Goal: Task Accomplishment & Management: Use online tool/utility

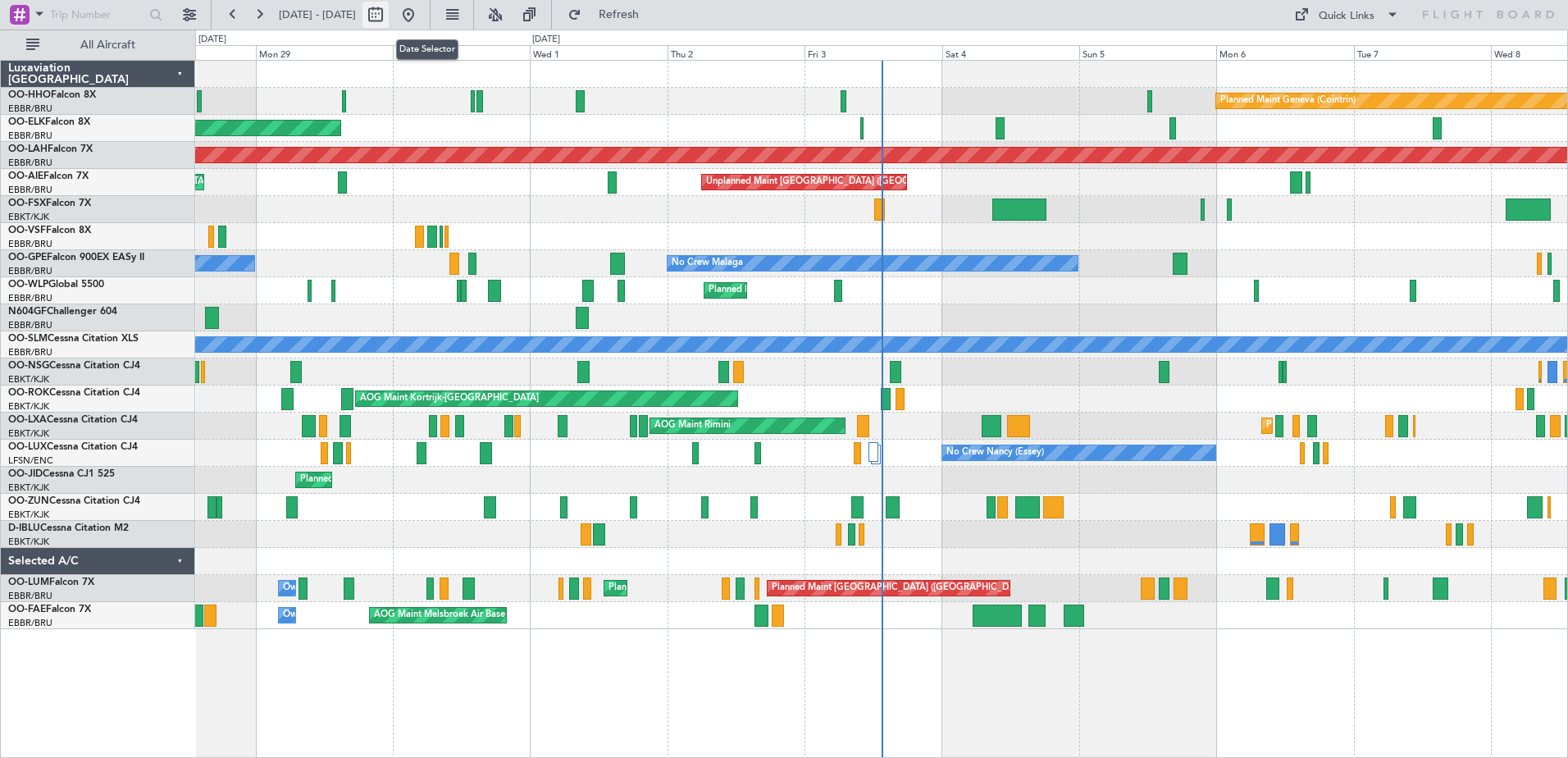
click at [389, 9] on button at bounding box center [375, 15] width 26 height 26
select select "9"
select select "2025"
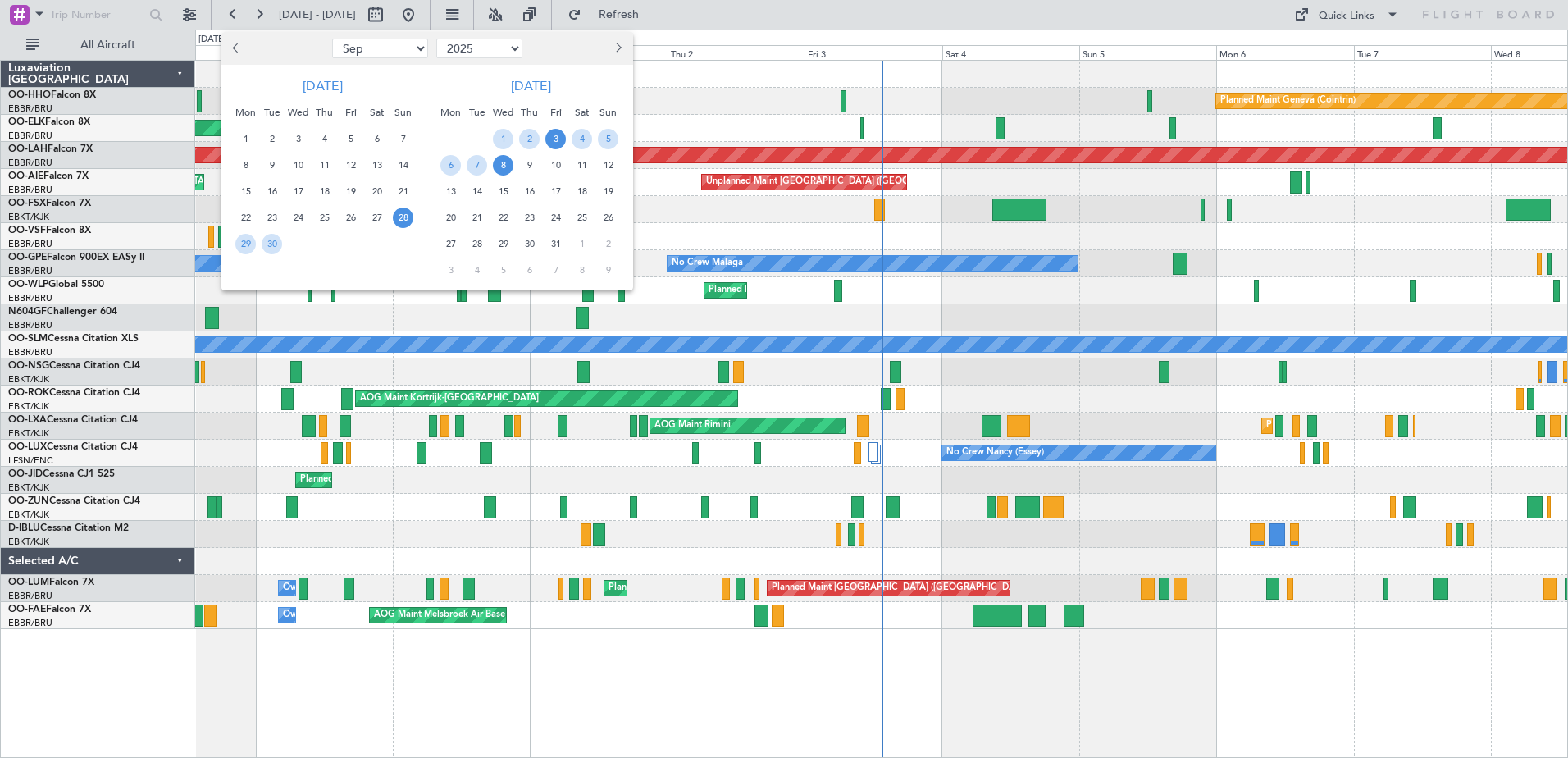
click at [557, 143] on span "3" at bounding box center [556, 139] width 21 height 21
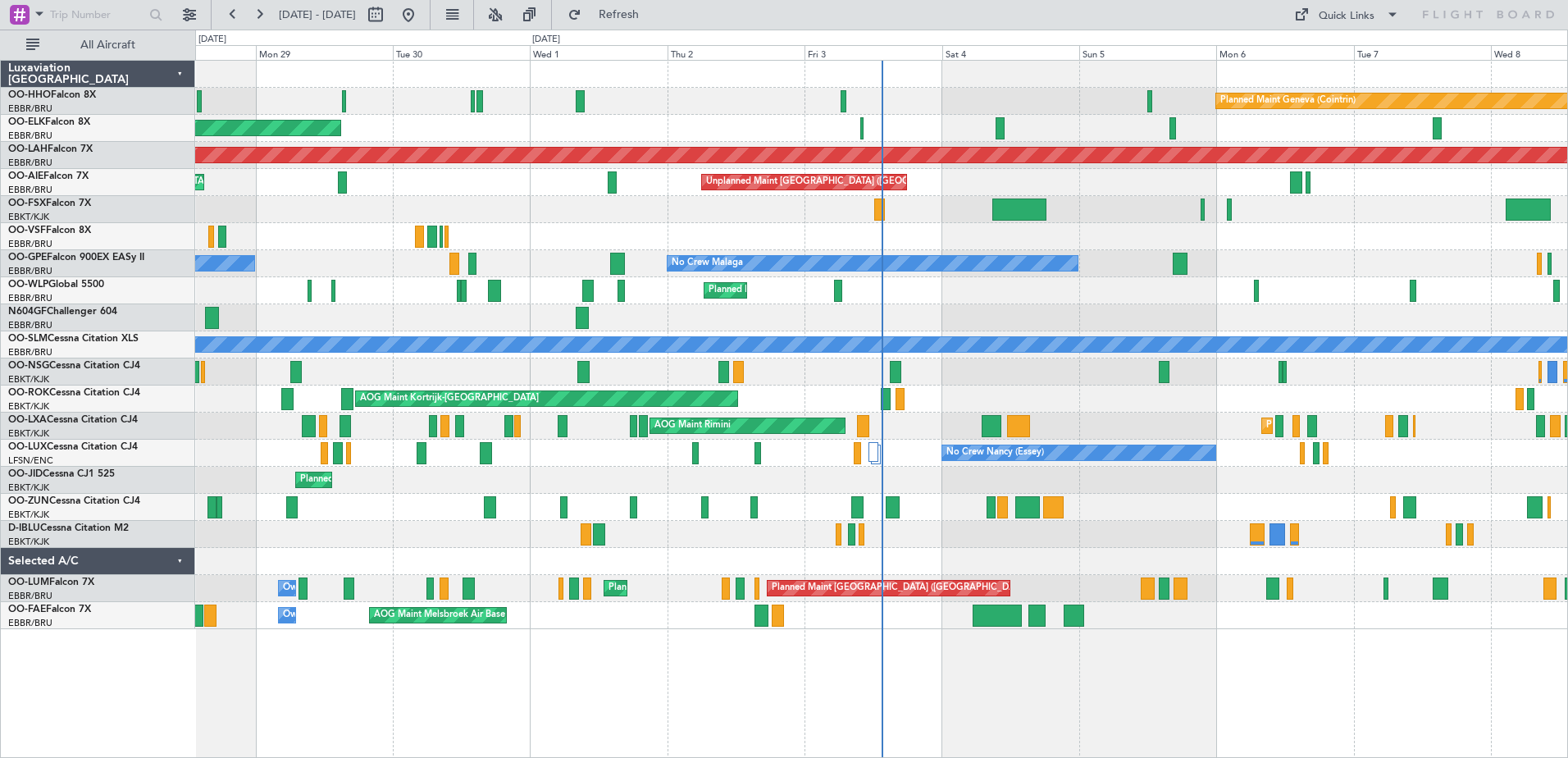
select select "10"
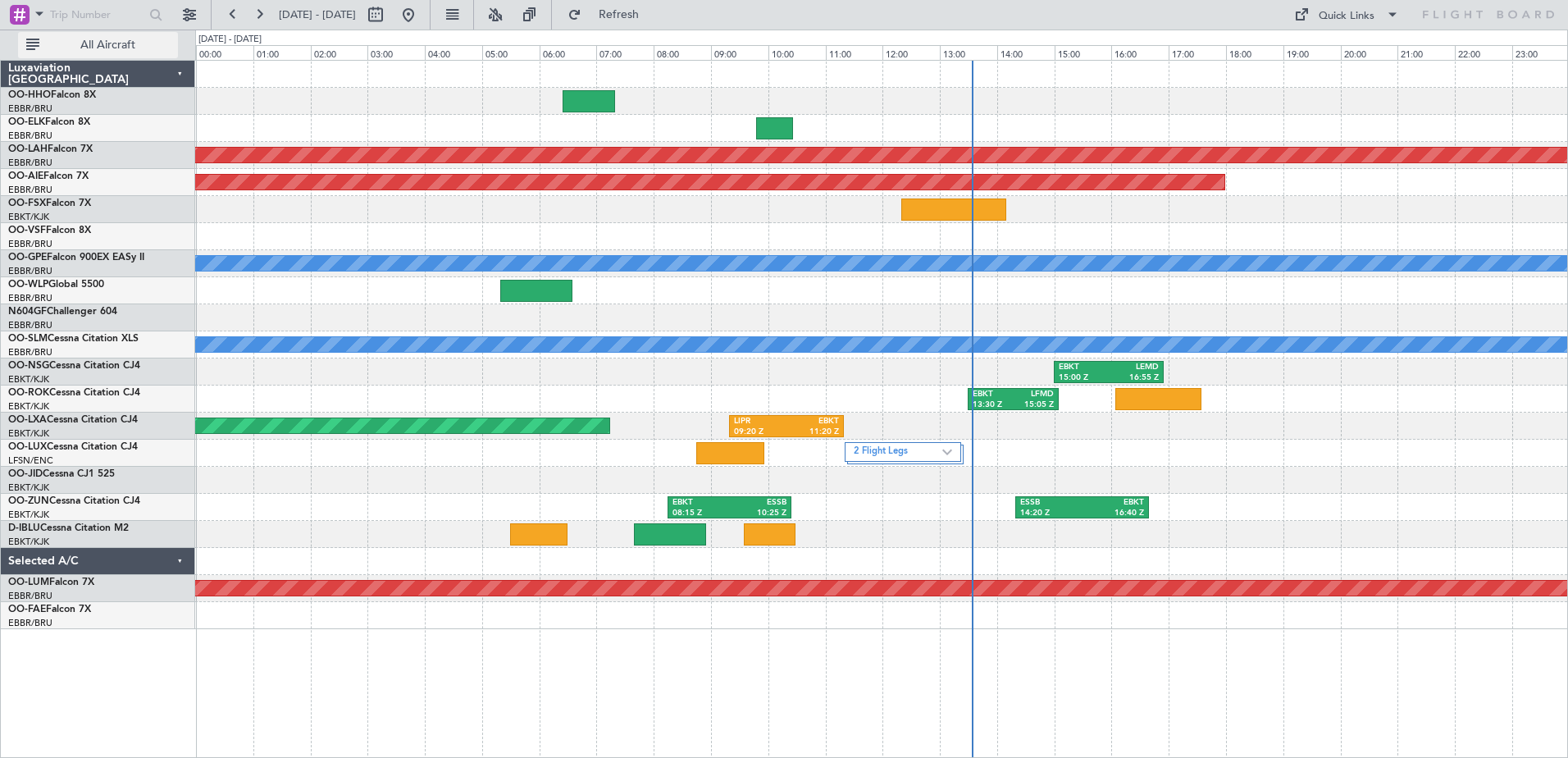
click at [133, 48] on span "All Aircraft" at bounding box center [108, 44] width 130 height 11
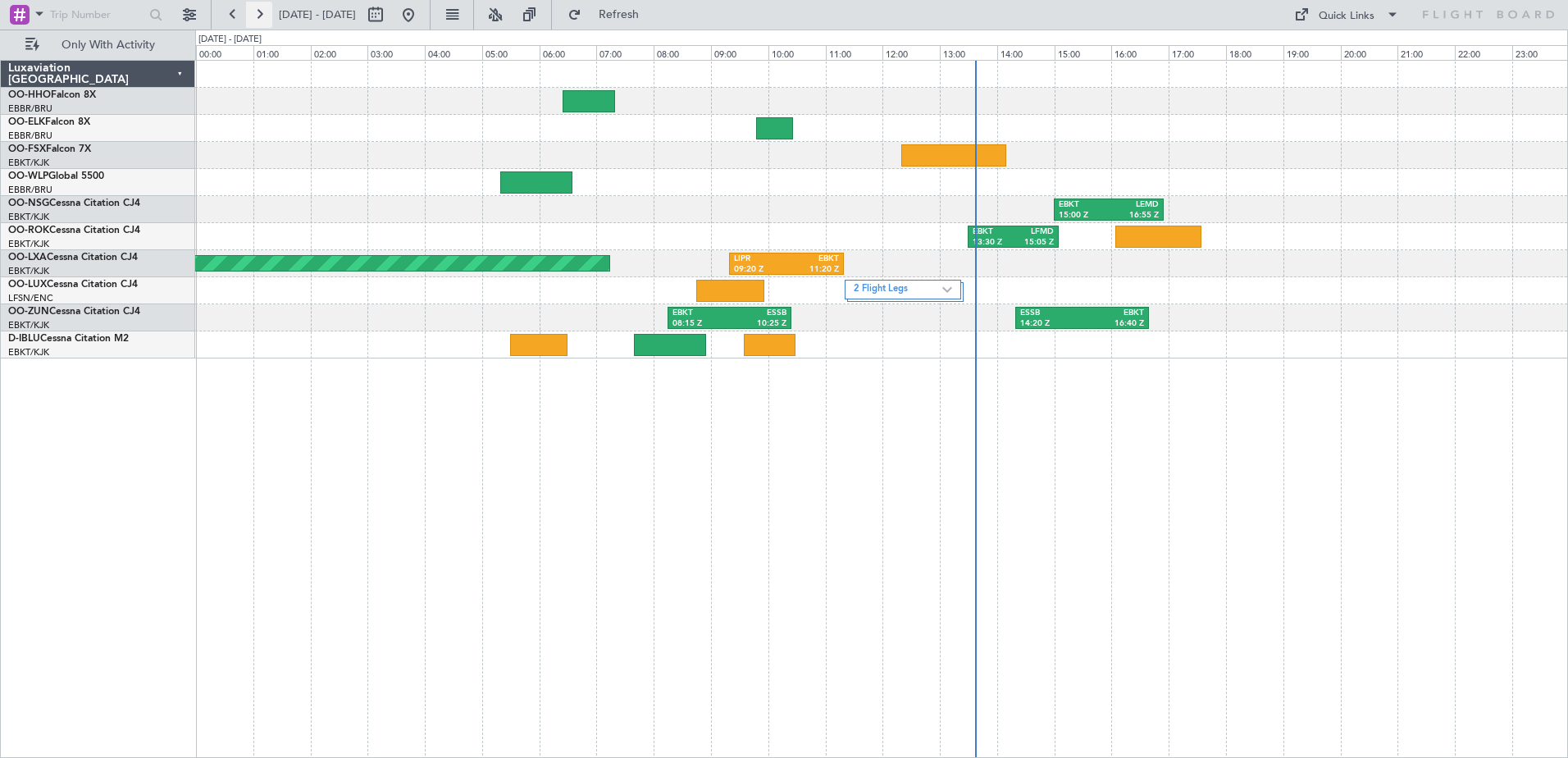
click at [264, 15] on button at bounding box center [259, 15] width 26 height 26
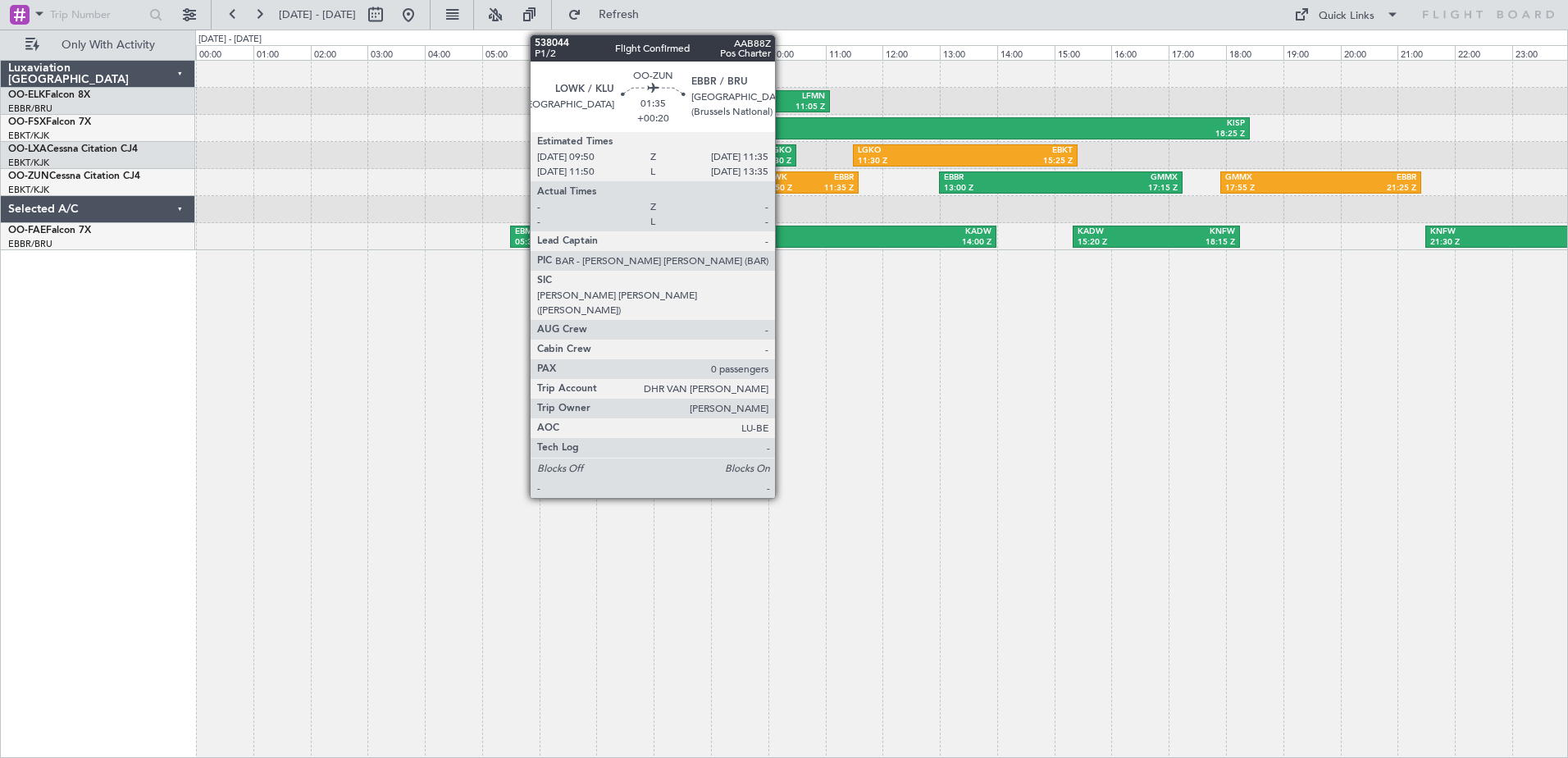
click at [780, 171] on div "LOWK 09:50 Z EBBR 11:35 Z" at bounding box center [808, 182] width 101 height 22
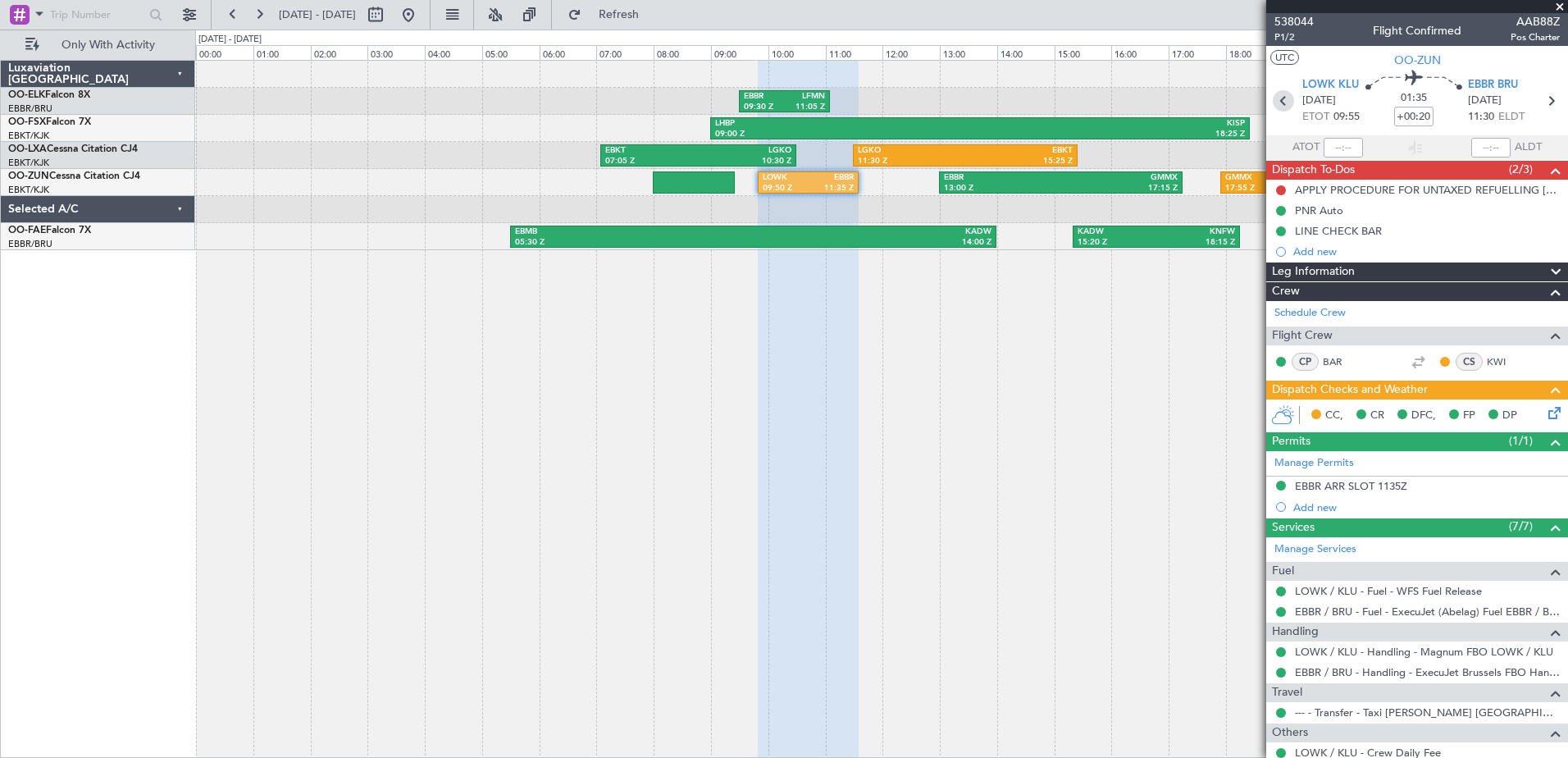
click at [1277, 98] on icon at bounding box center [1283, 101] width 22 height 22
type input "2"
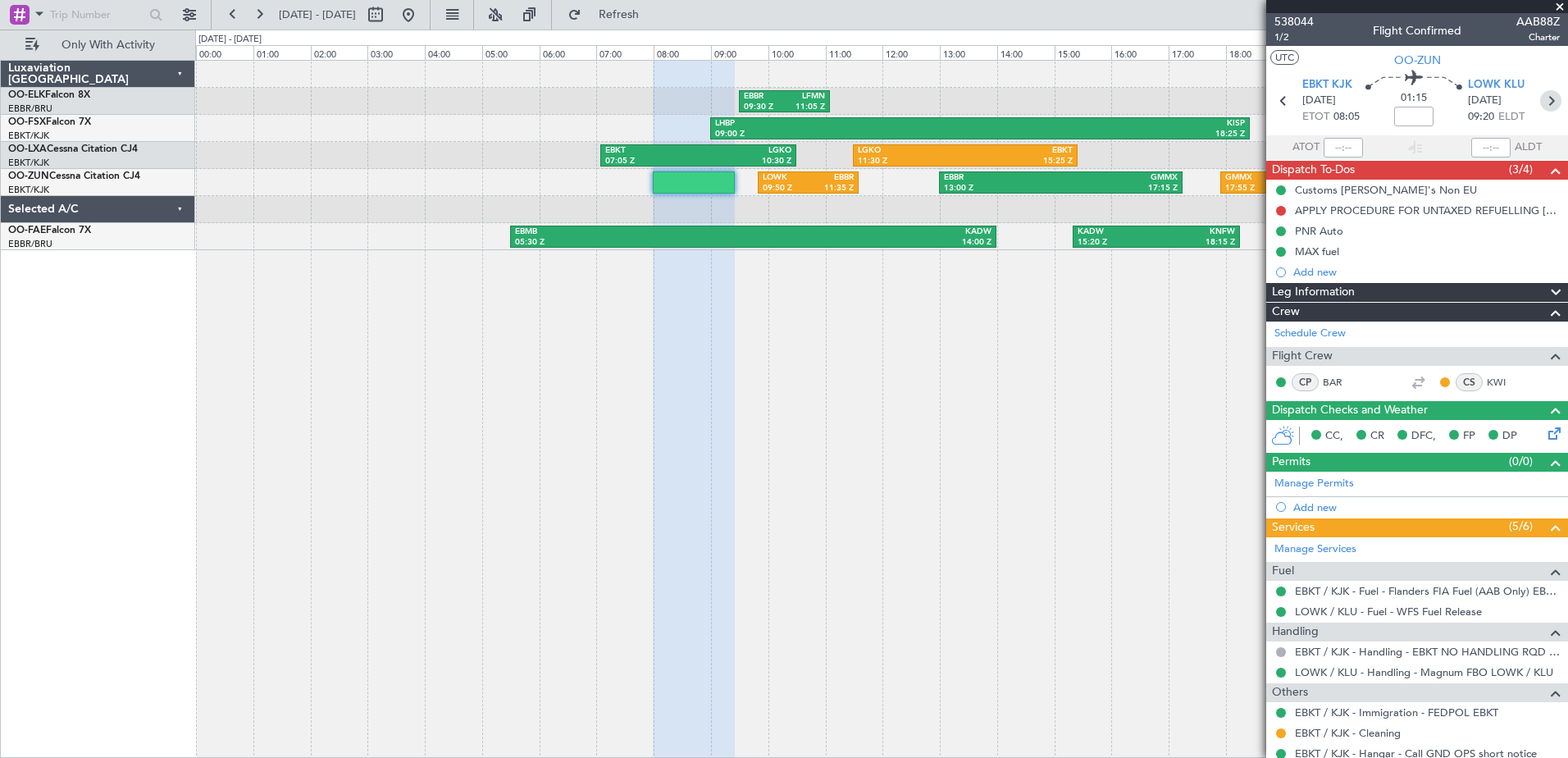
click at [1545, 98] on icon at bounding box center [1551, 101] width 22 height 22
type input "+00:20"
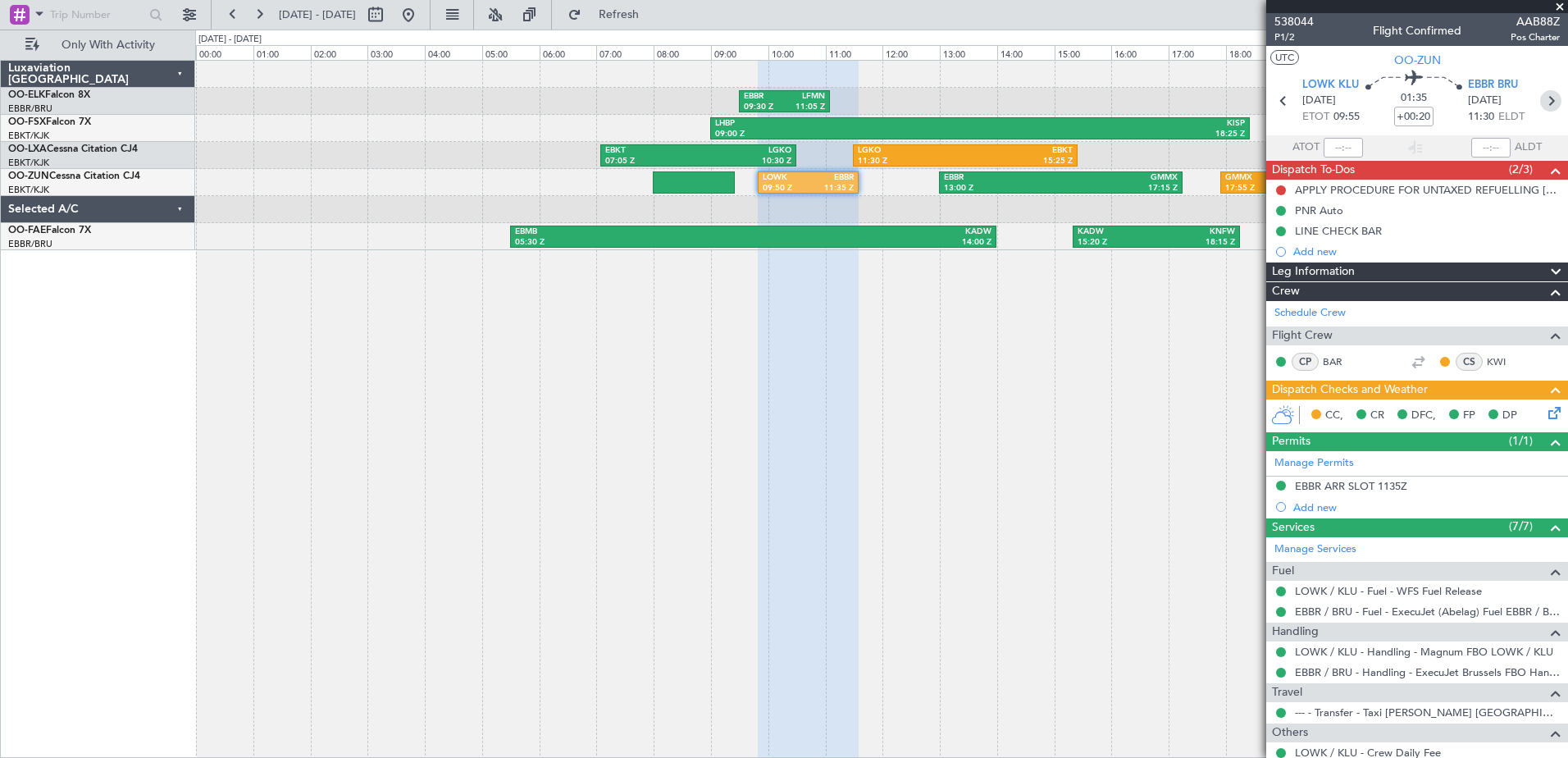
click at [1545, 99] on icon at bounding box center [1551, 101] width 22 height 22
type input "2"
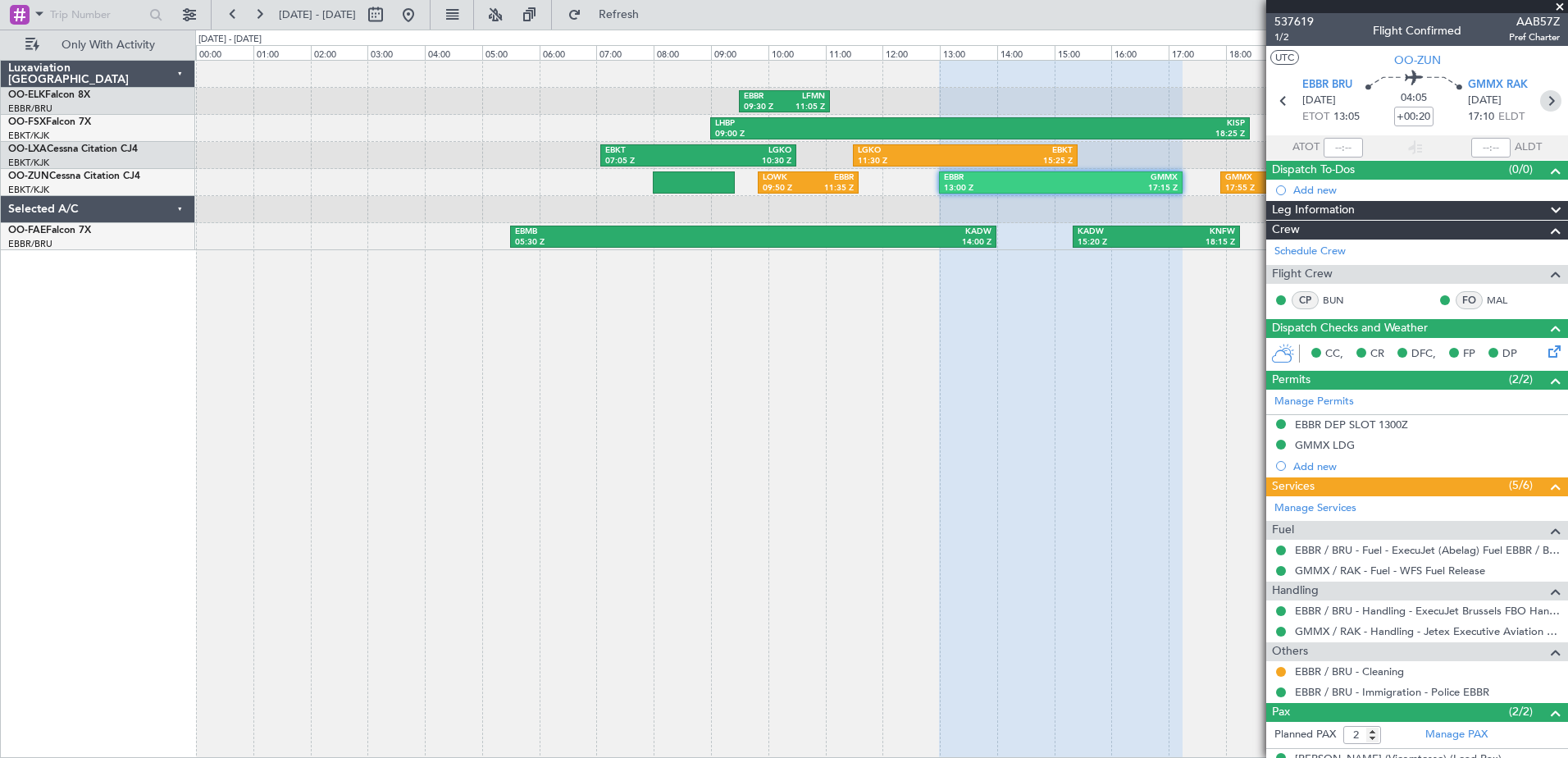
click at [1545, 99] on icon at bounding box center [1551, 101] width 22 height 22
type input "-00:15"
type input "0"
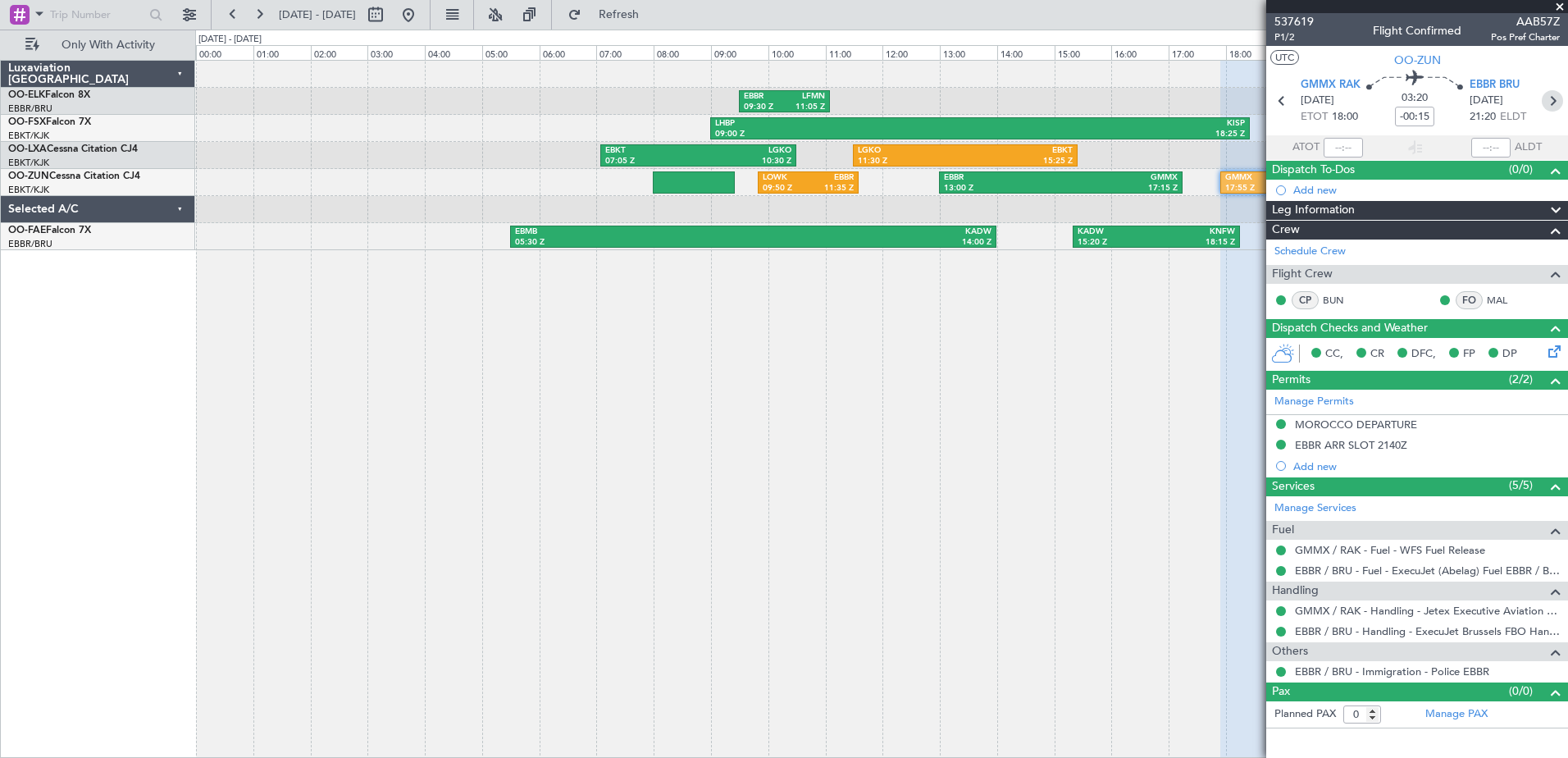
click at [1551, 98] on icon at bounding box center [1552, 101] width 22 height 22
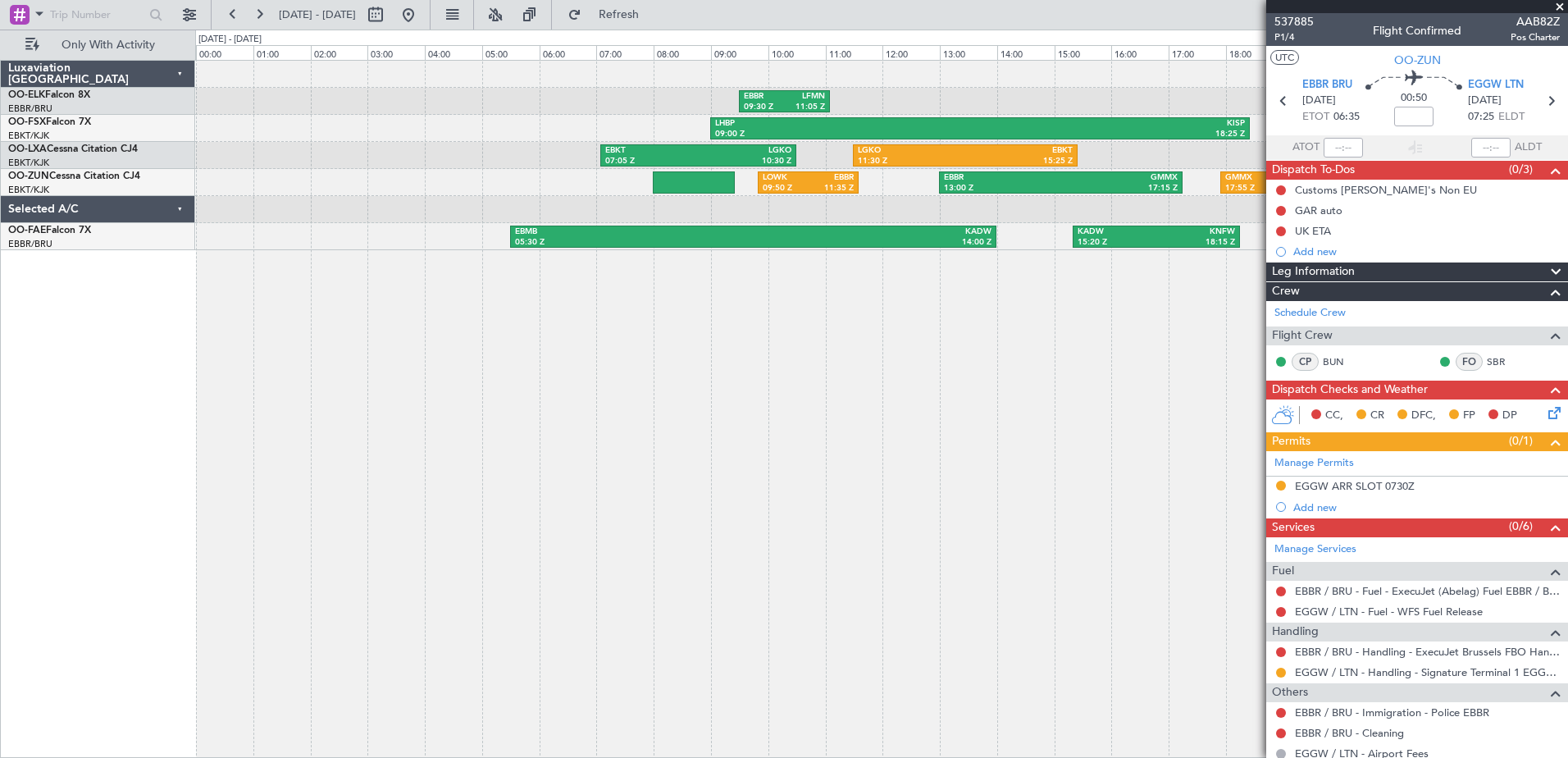
click at [1559, 3] on span at bounding box center [1559, 7] width 17 height 15
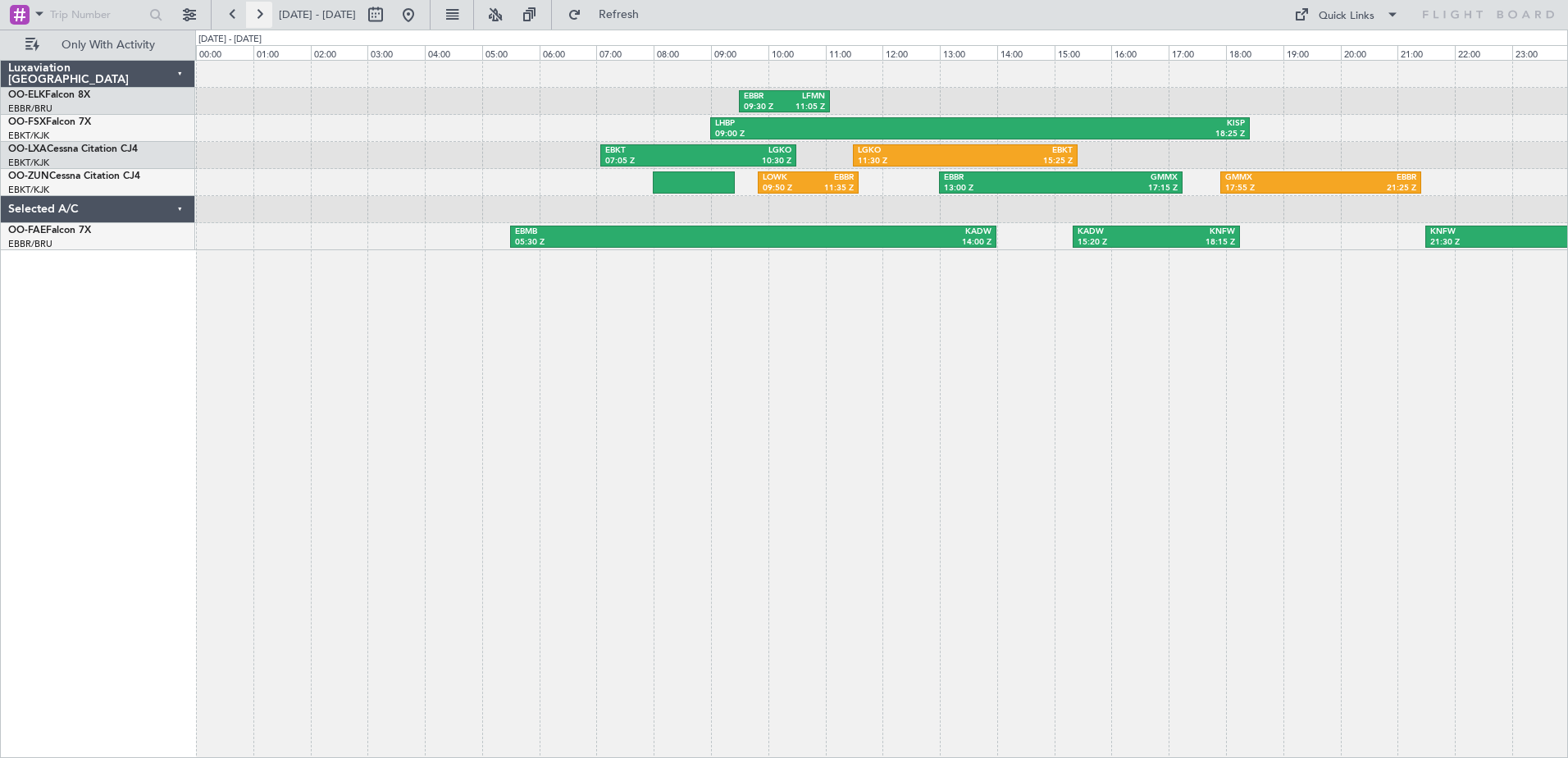
click at [263, 11] on button at bounding box center [259, 15] width 26 height 26
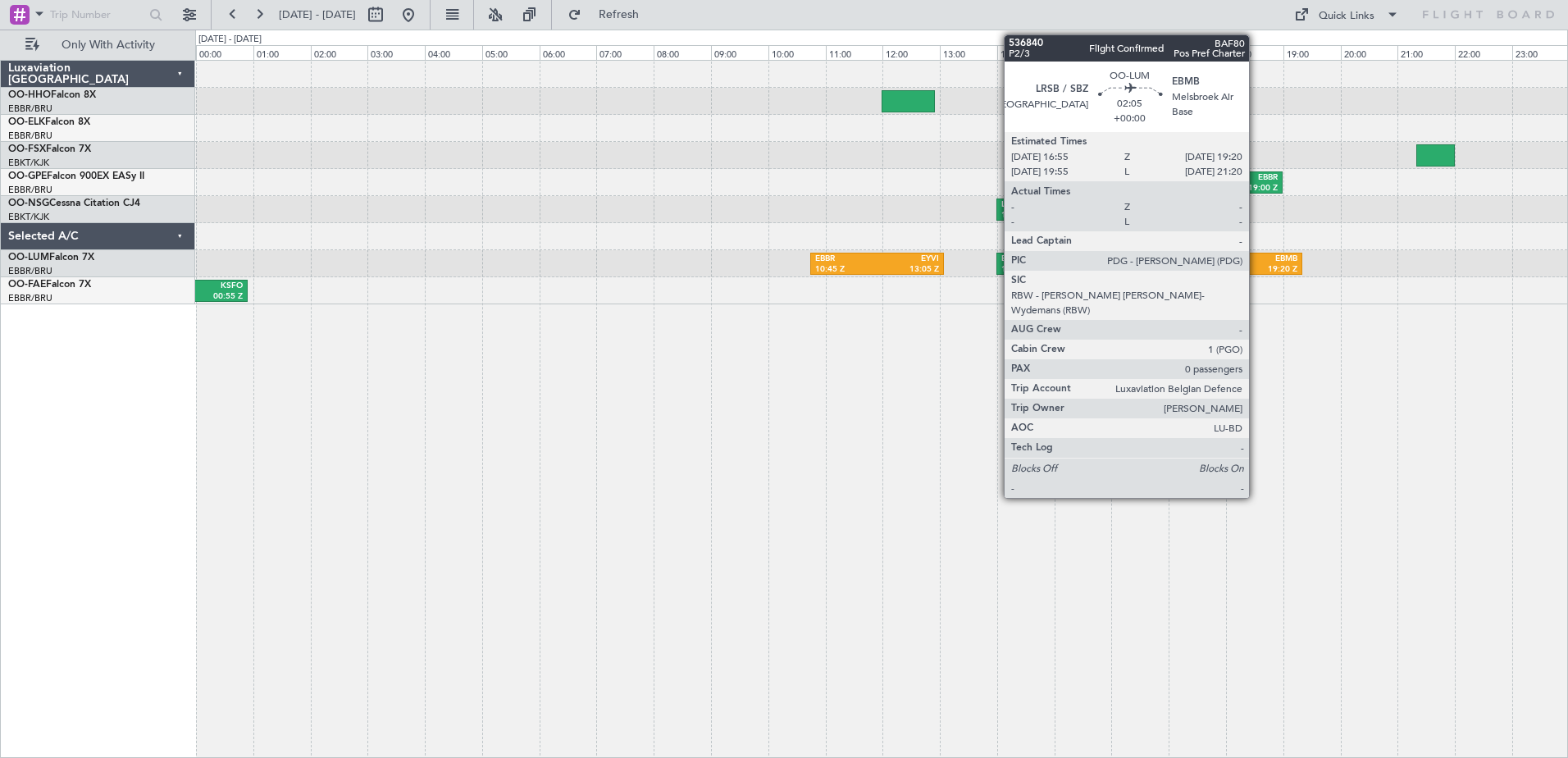
click at [1257, 260] on div "EBMB" at bounding box center [1265, 259] width 65 height 11
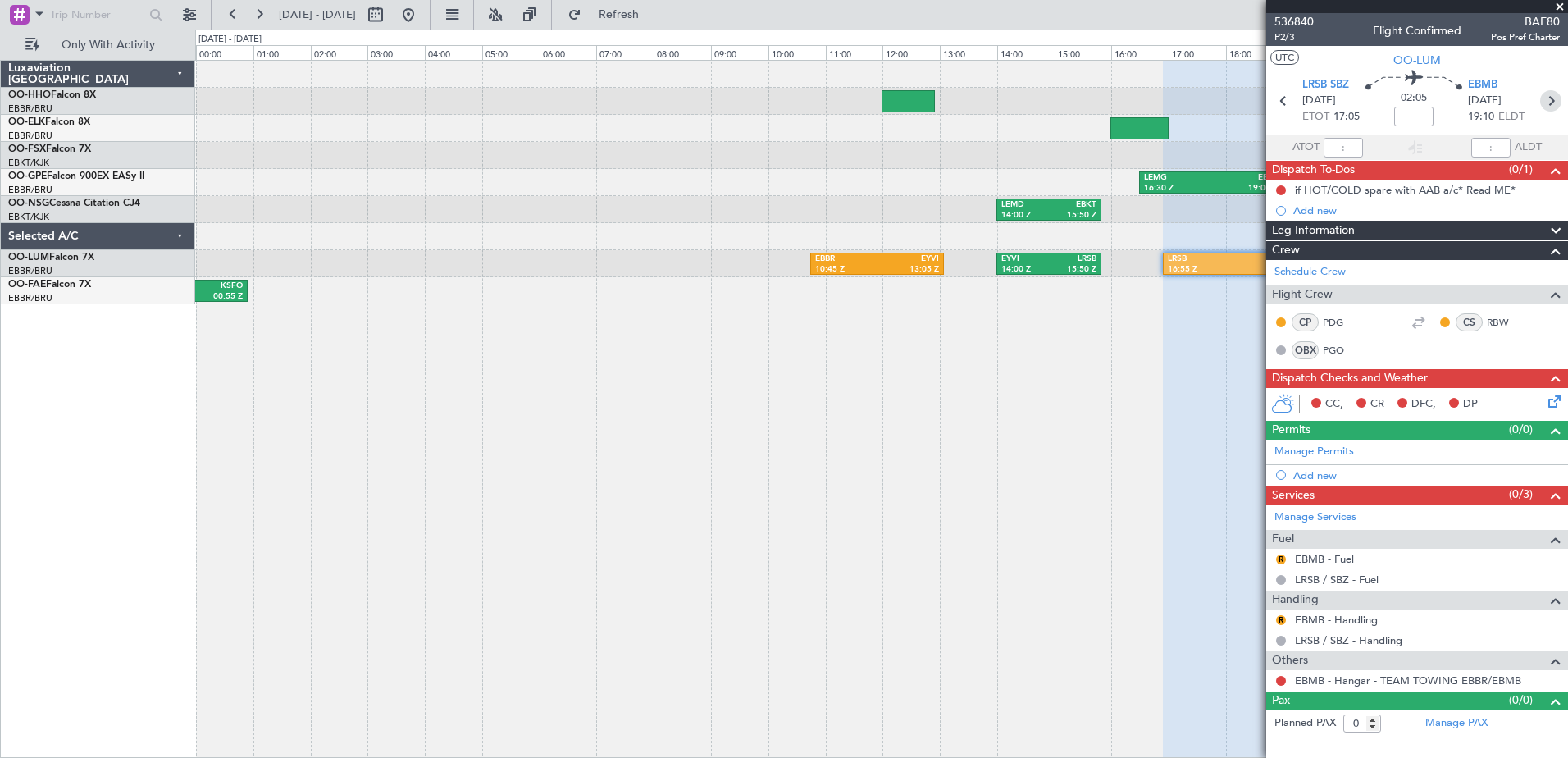
click at [1553, 99] on icon at bounding box center [1551, 101] width 22 height 22
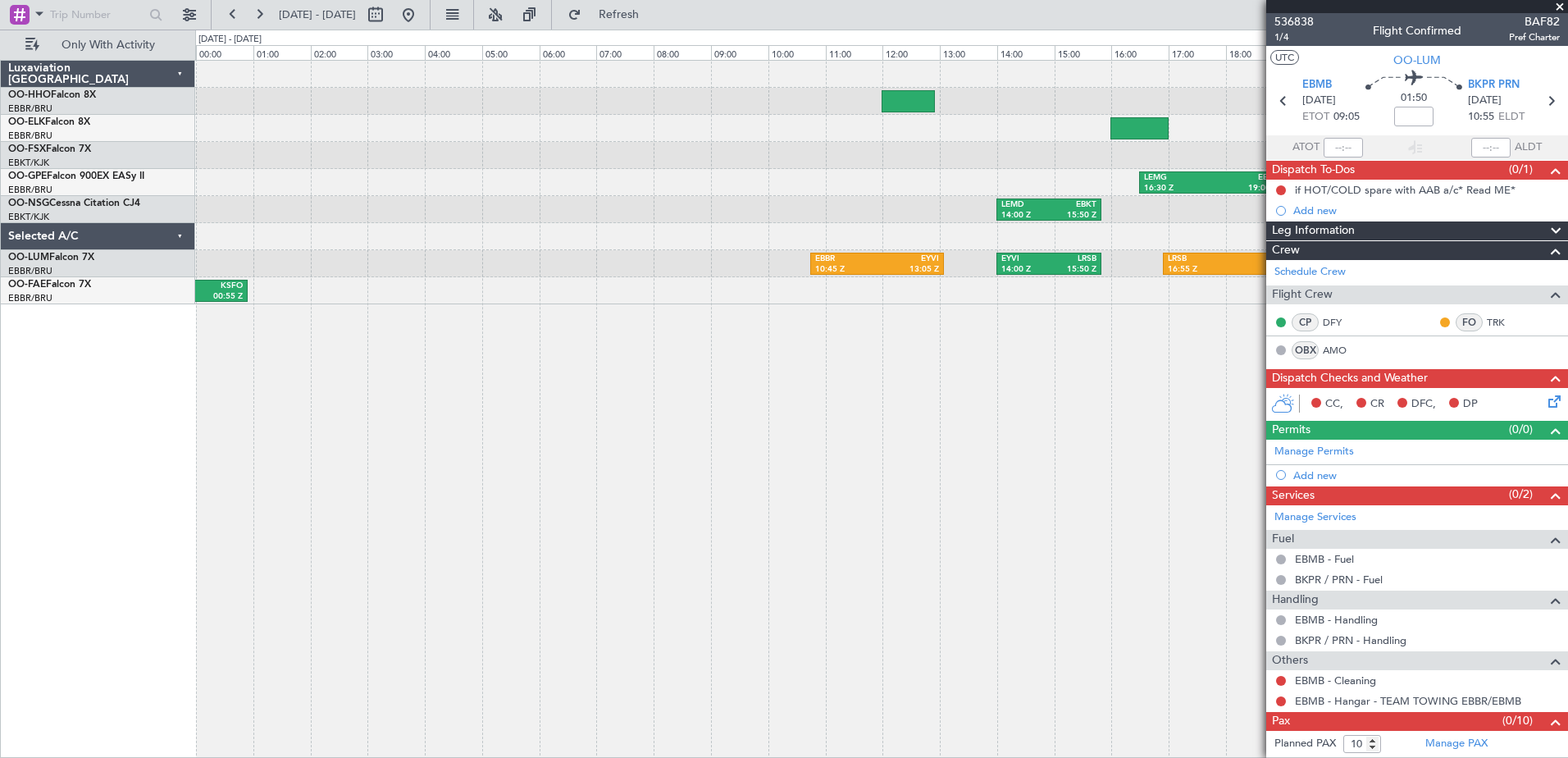
click at [1565, 3] on span at bounding box center [1559, 7] width 17 height 15
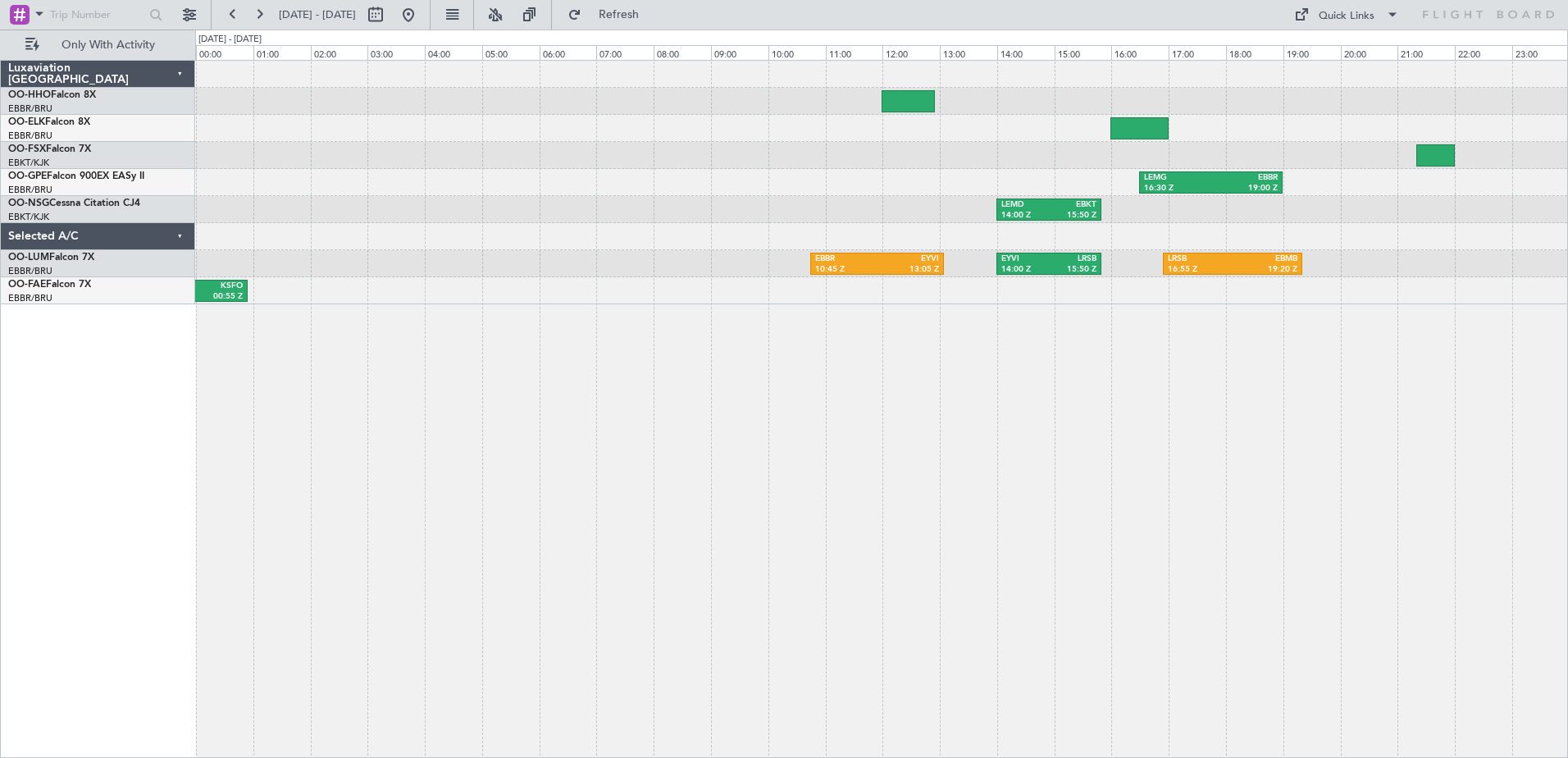
type input "0"
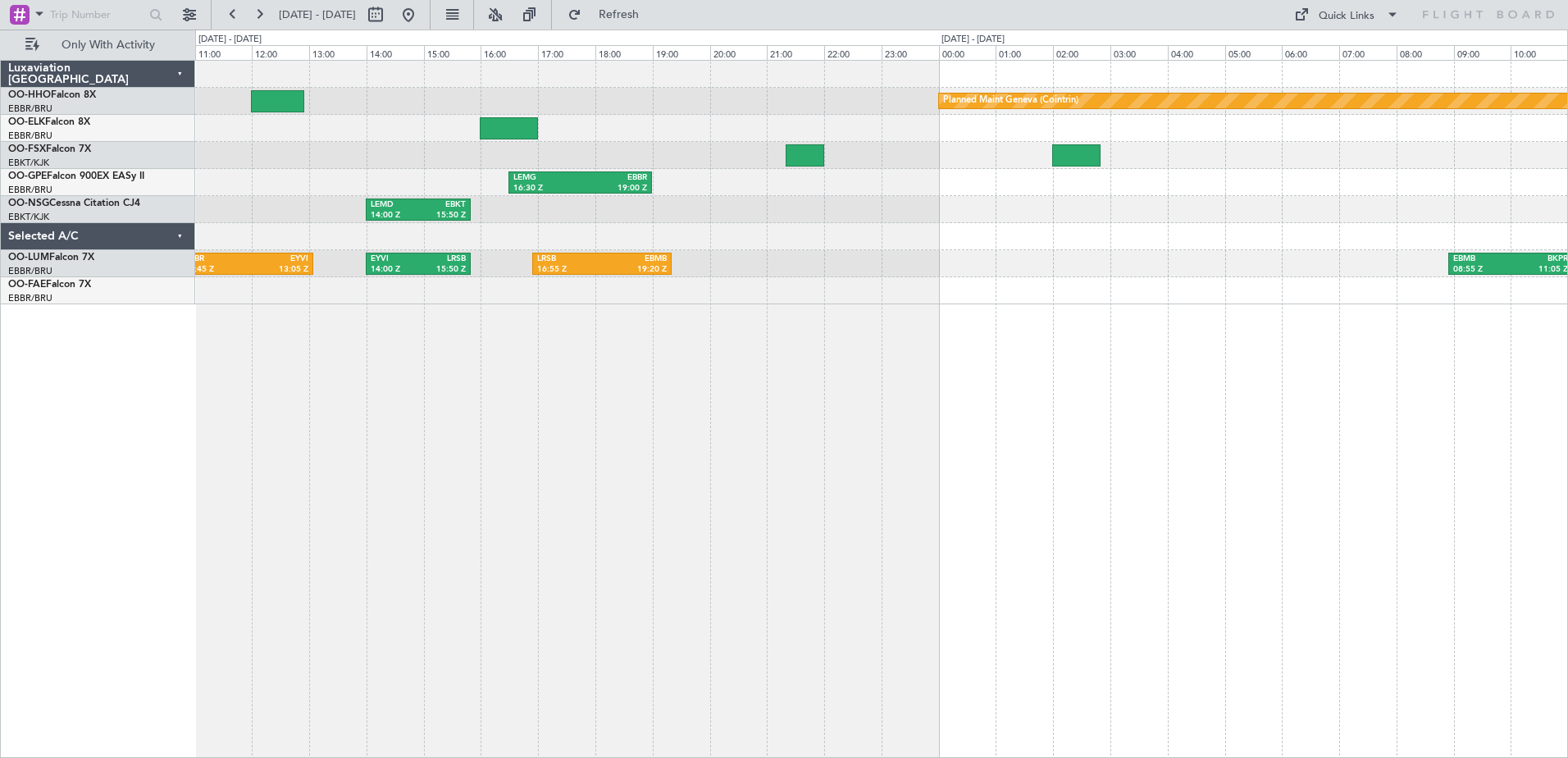
click at [916, 204] on div "Planned Maint Geneva (Cointrin) LEMG 16:30 Z EBBR 19:00 Z LEMD 14:00 Z EBKT 15:…" at bounding box center [784, 394] width 1568 height 728
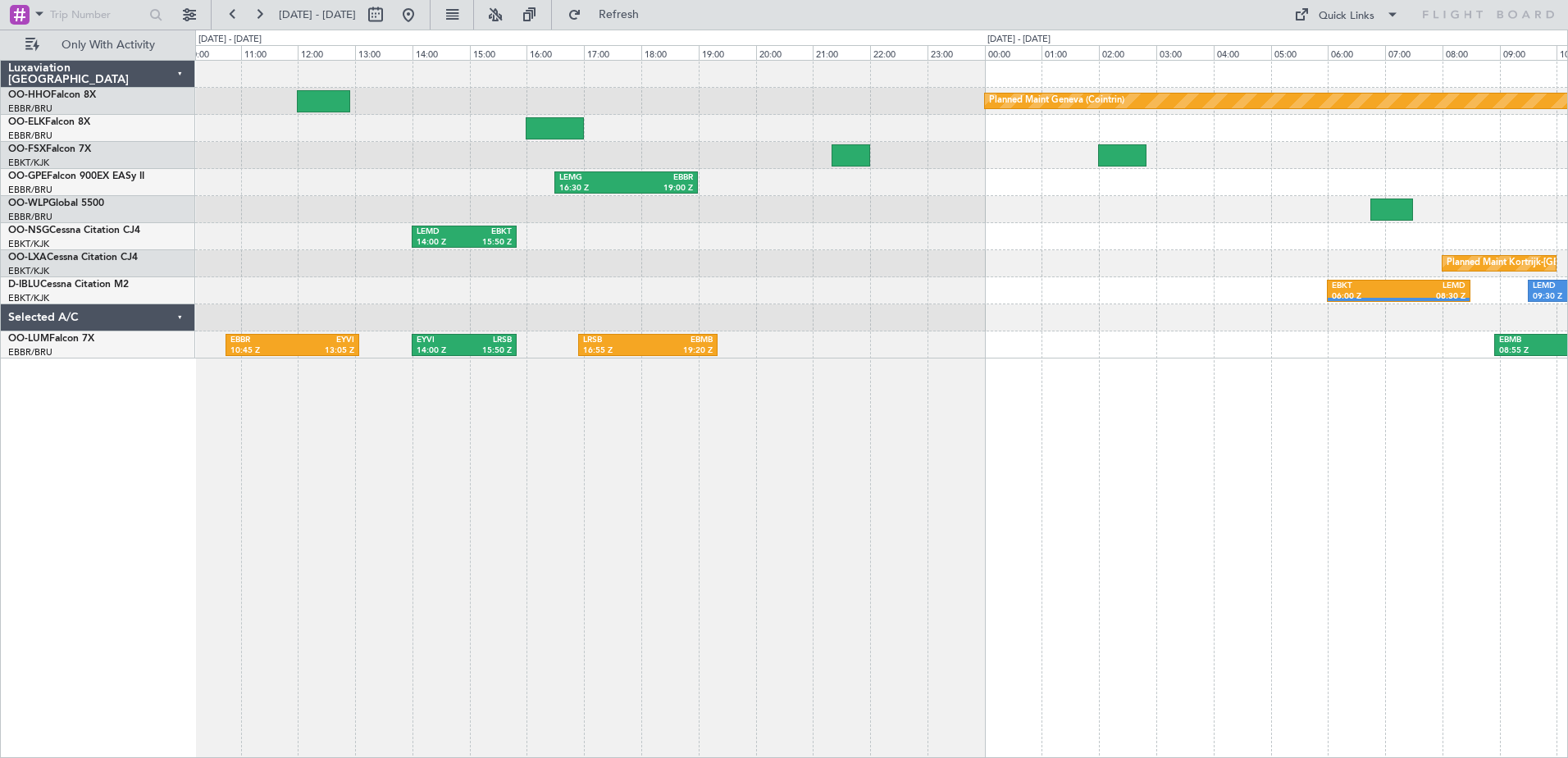
click at [1444, 425] on div "Planned Maint Geneva (Cointrin) LEMG 16:30 Z EBBR 19:00 Z LEMD 14:00 Z EBKT 15:…" at bounding box center [882, 409] width 1373 height 699
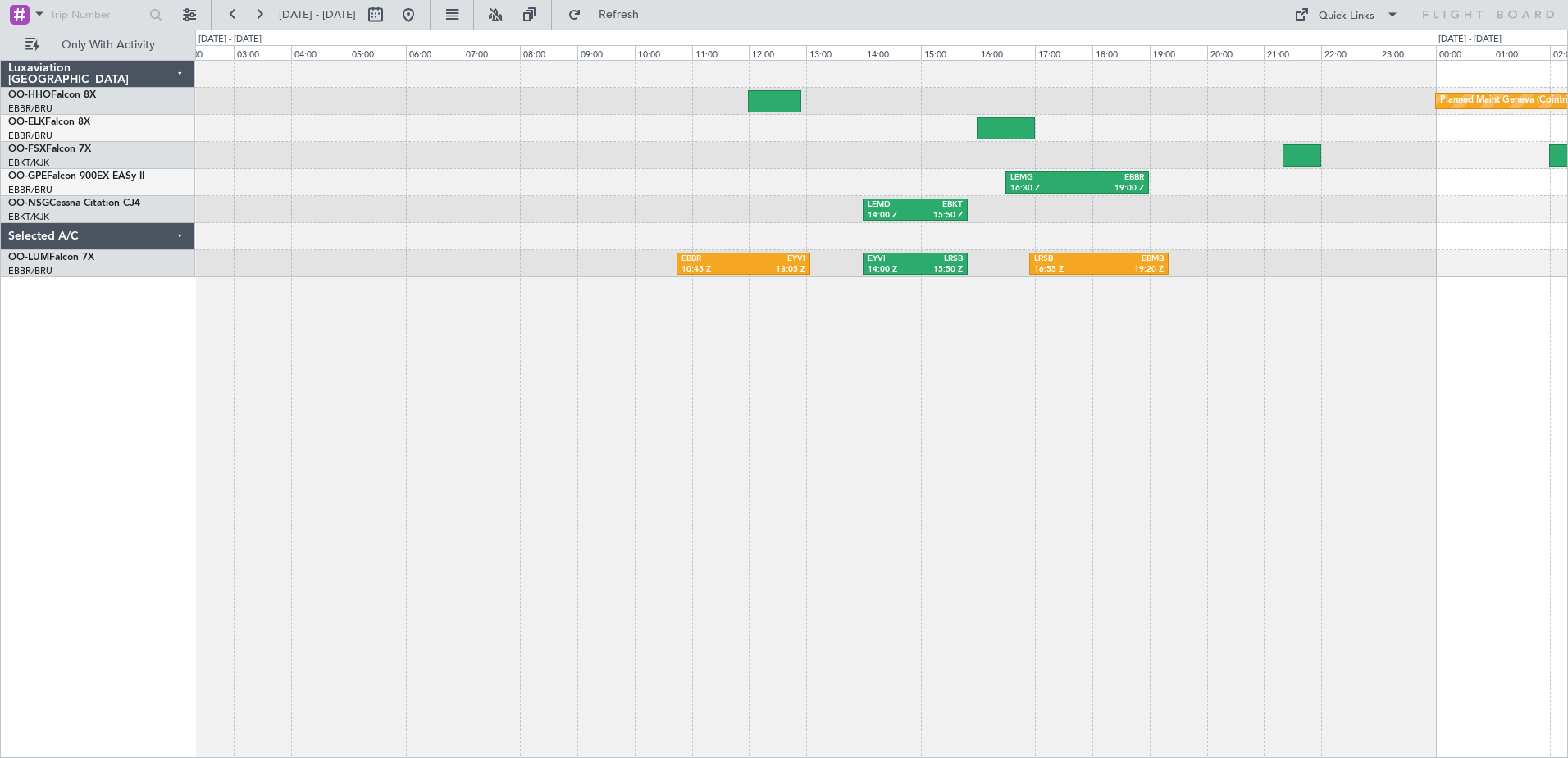
click at [1136, 256] on div "Planned Maint Geneva (Cointrin) LEMG 16:30 Z EBBR 19:00 Z No Crew Malaga LEMD 1…" at bounding box center [882, 169] width 1373 height 216
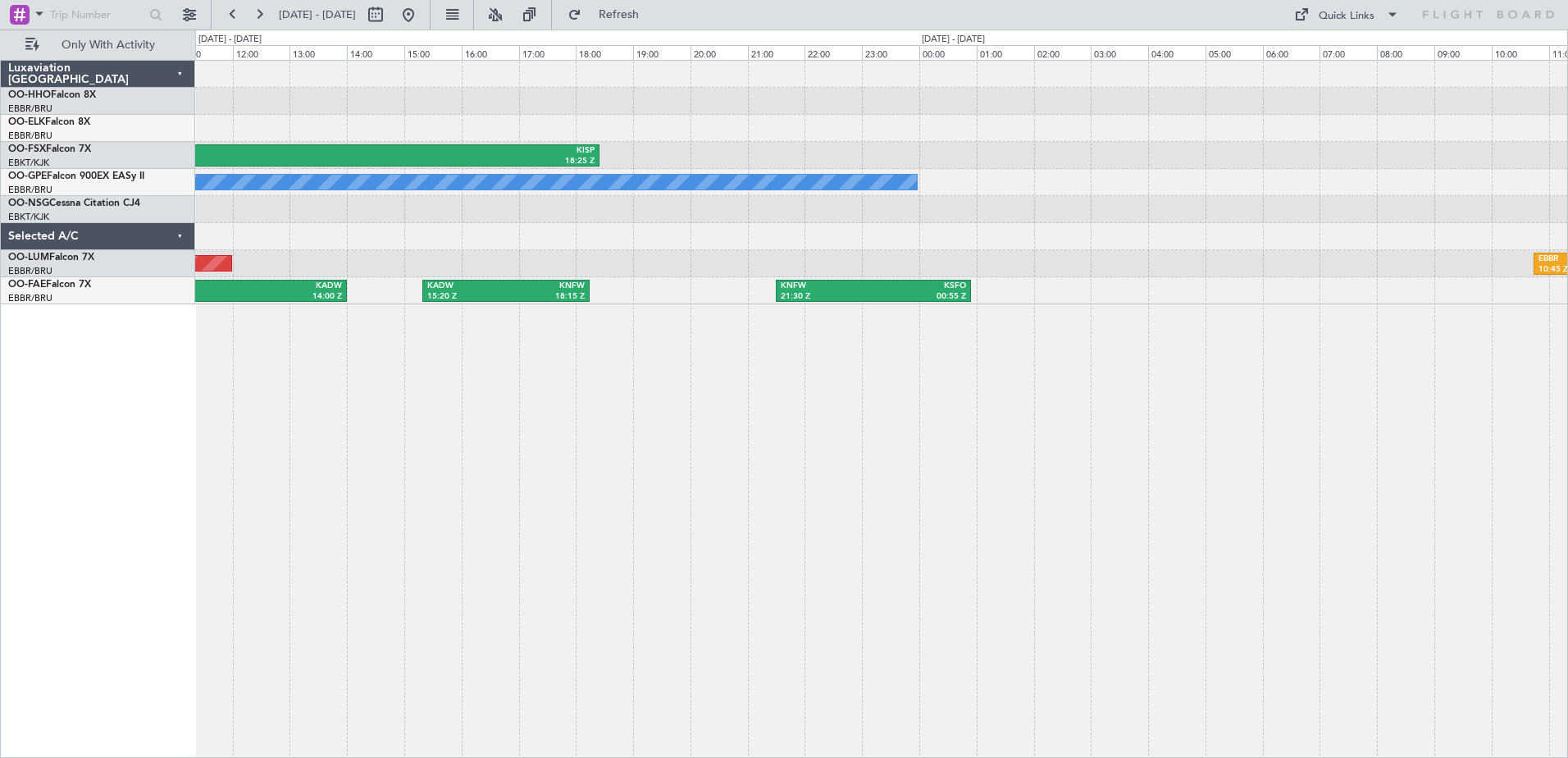
click at [1512, 299] on div "KNFW 21:30 Z KSFO 00:55 Z KADW 15:20 Z KNFW 18:15 Z EBMB 05:30 Z KADW 14:00 Z" at bounding box center [882, 290] width 1373 height 27
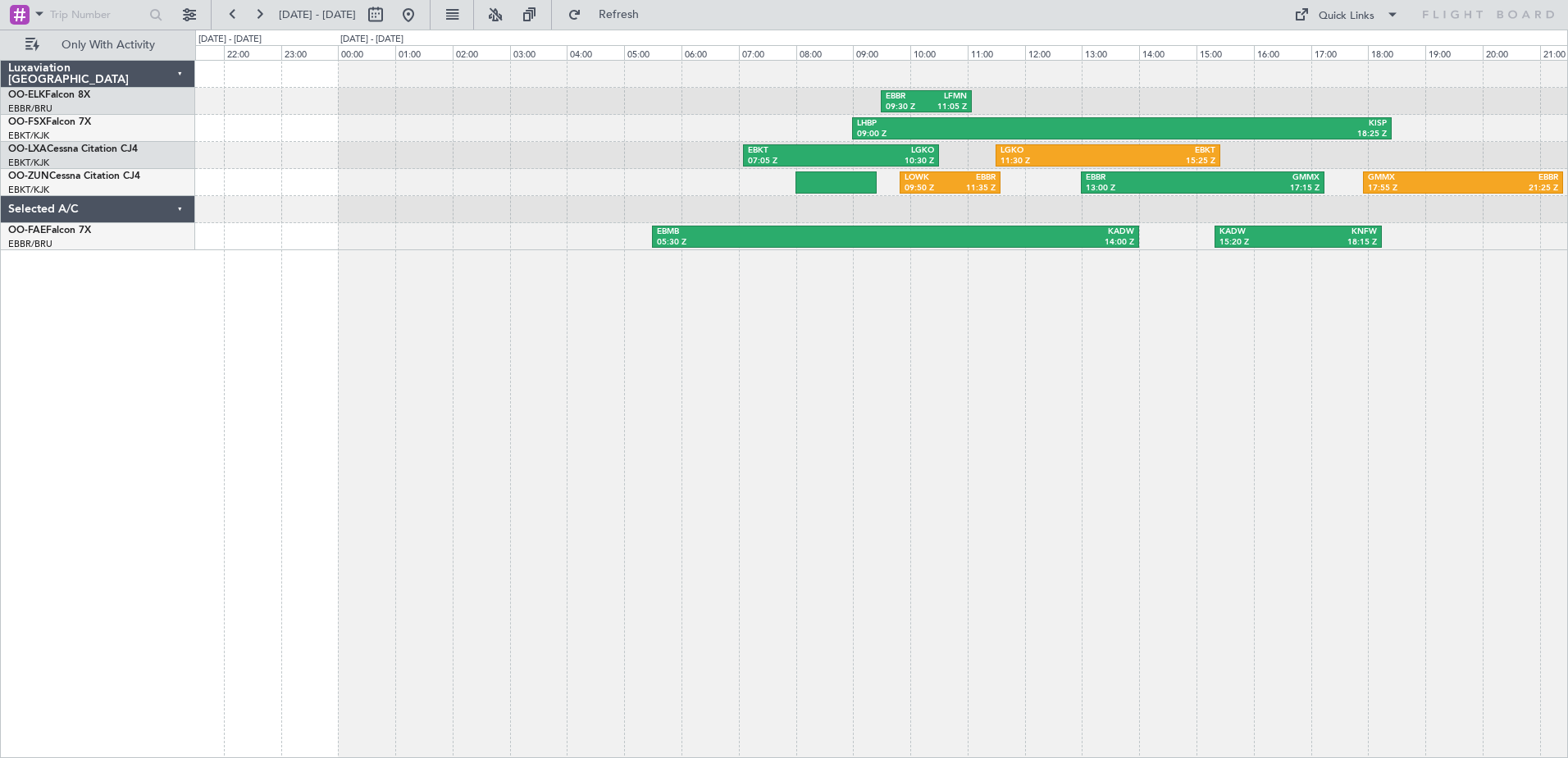
click at [1322, 418] on div "EBBR 09:30 Z LFMN 11:05 Z LHBP 09:00 Z KISP 18:25 Z EBKT 07:05 Z LGKO 10:30 Z L…" at bounding box center [882, 409] width 1373 height 699
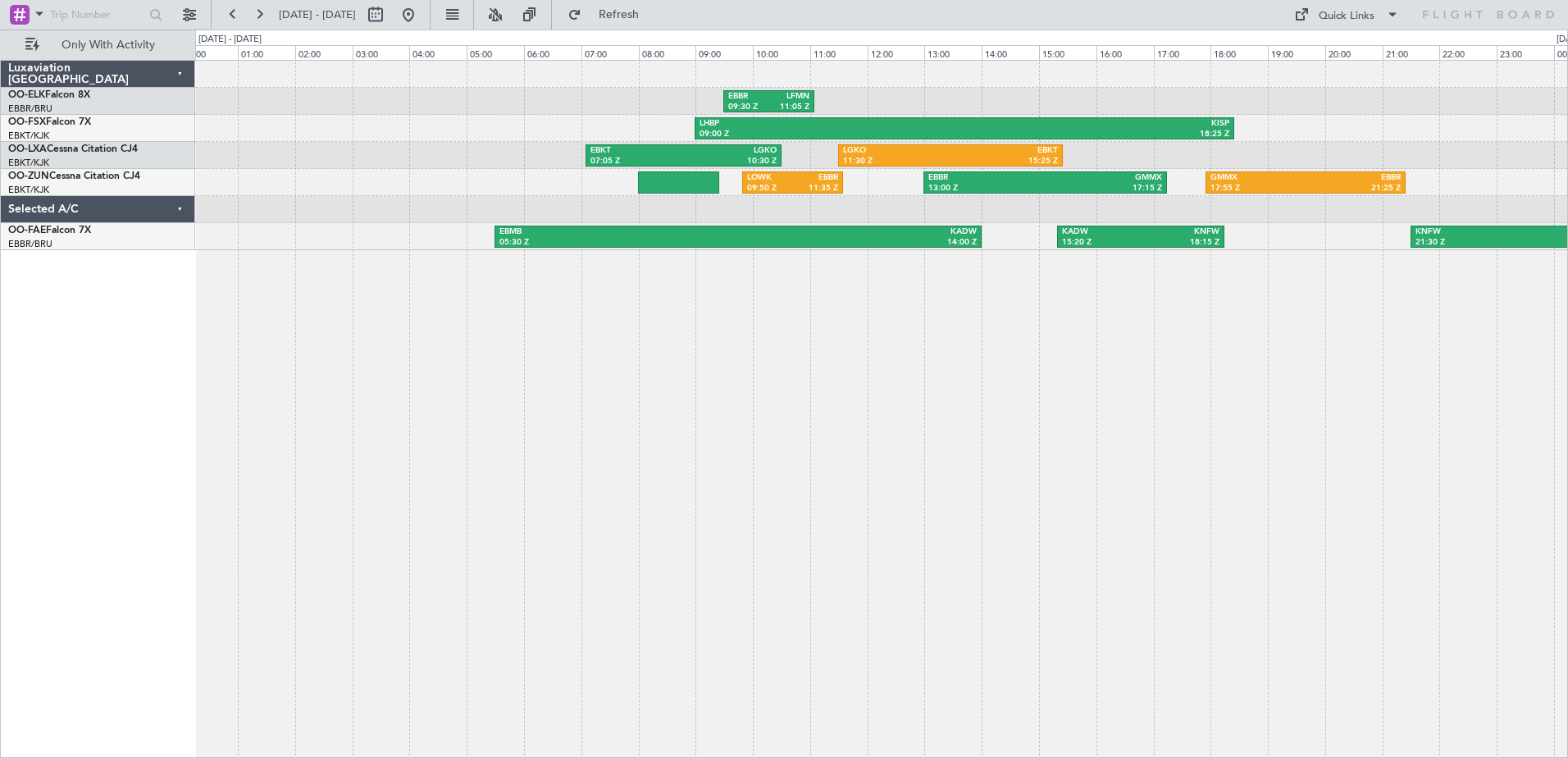
click at [1125, 414] on div "EBBR 09:30 Z LFMN 11:05 Z LHBP 09:00 Z KISP 18:25 Z EBKT 07:05 Z LGKO 10:30 Z L…" at bounding box center [882, 409] width 1373 height 699
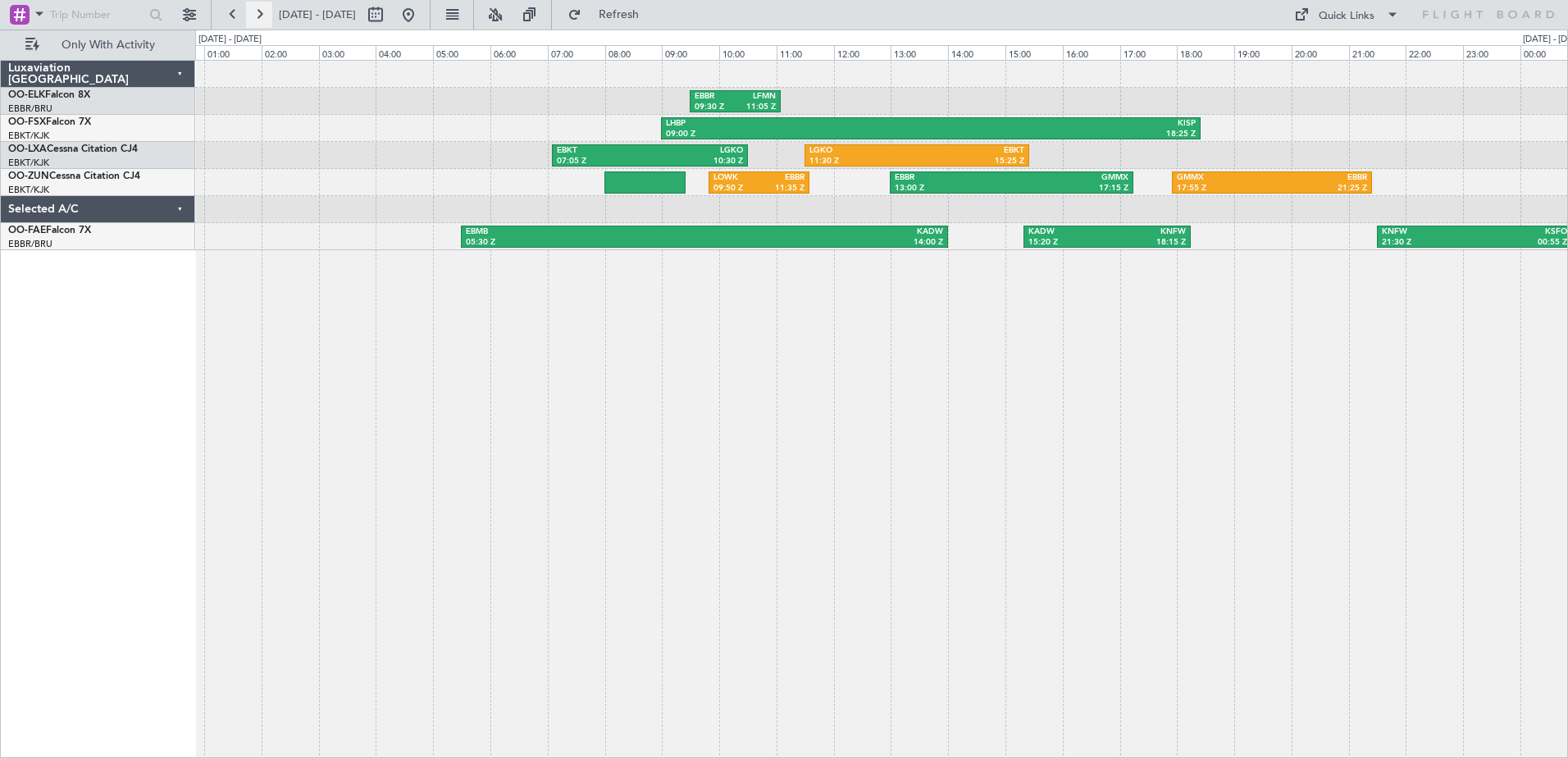
click at [260, 14] on button at bounding box center [259, 15] width 26 height 26
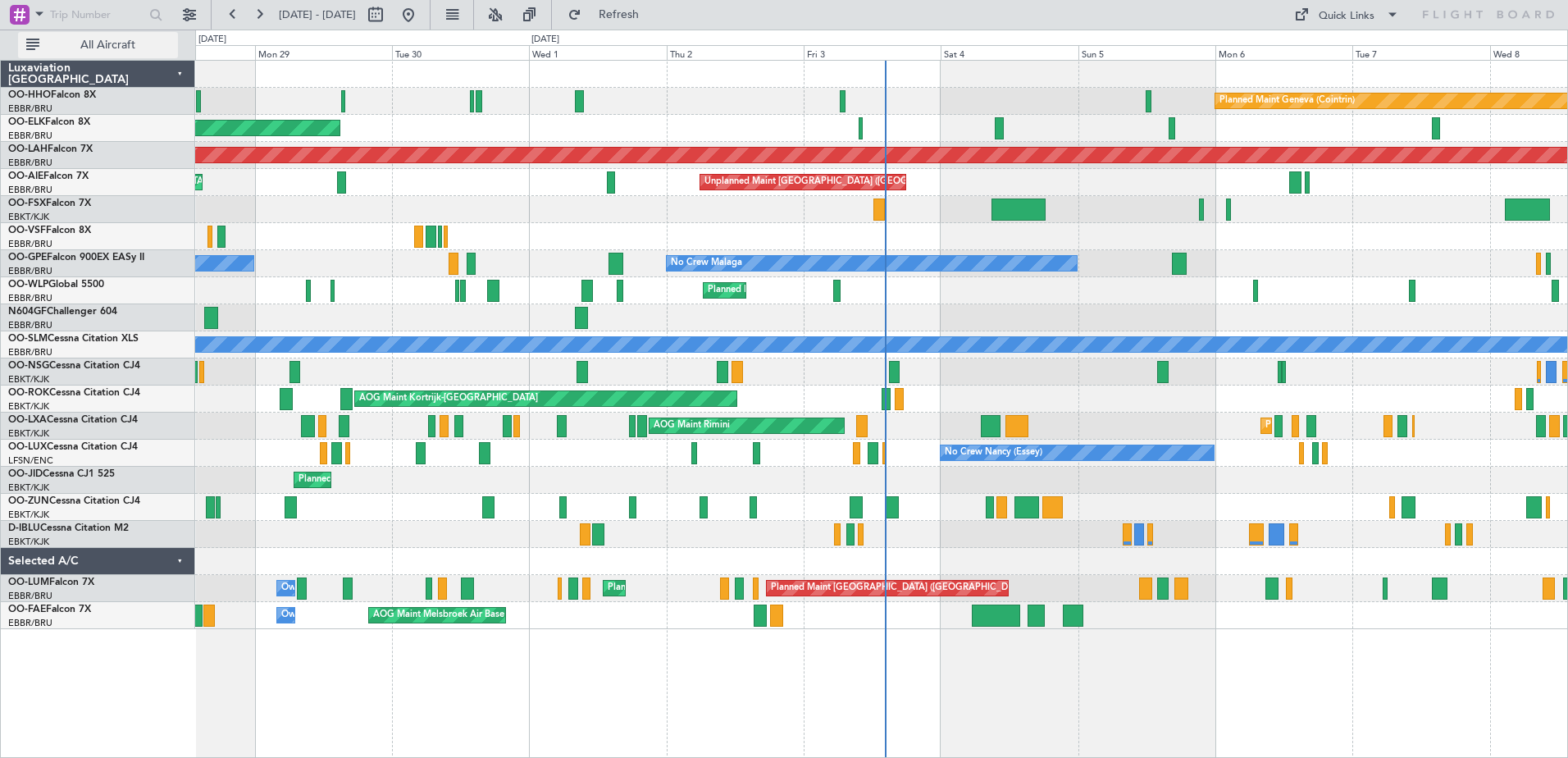
click at [133, 39] on span "All Aircraft" at bounding box center [108, 44] width 130 height 11
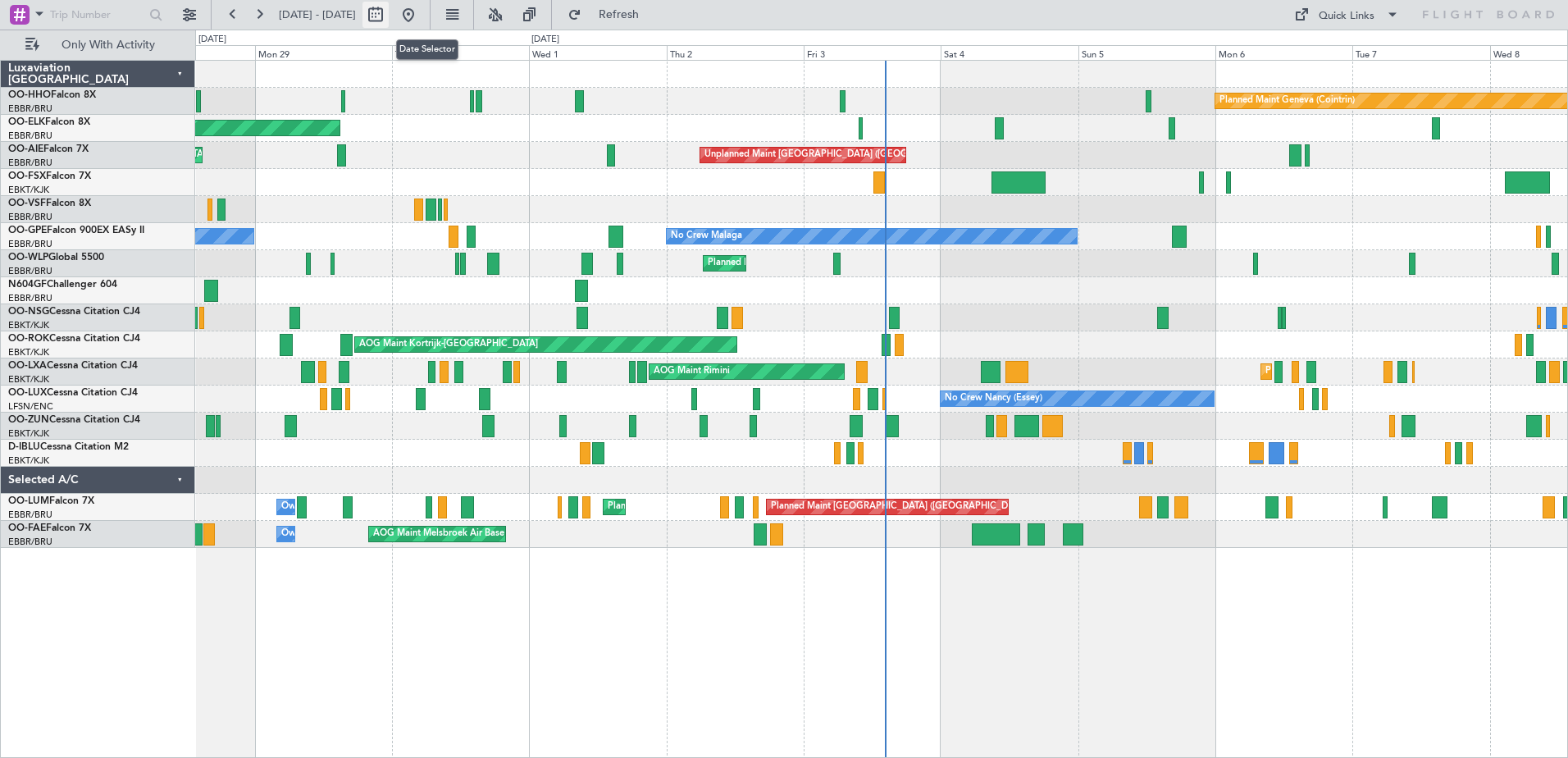
click at [389, 9] on button at bounding box center [375, 15] width 26 height 26
select select "9"
select select "2025"
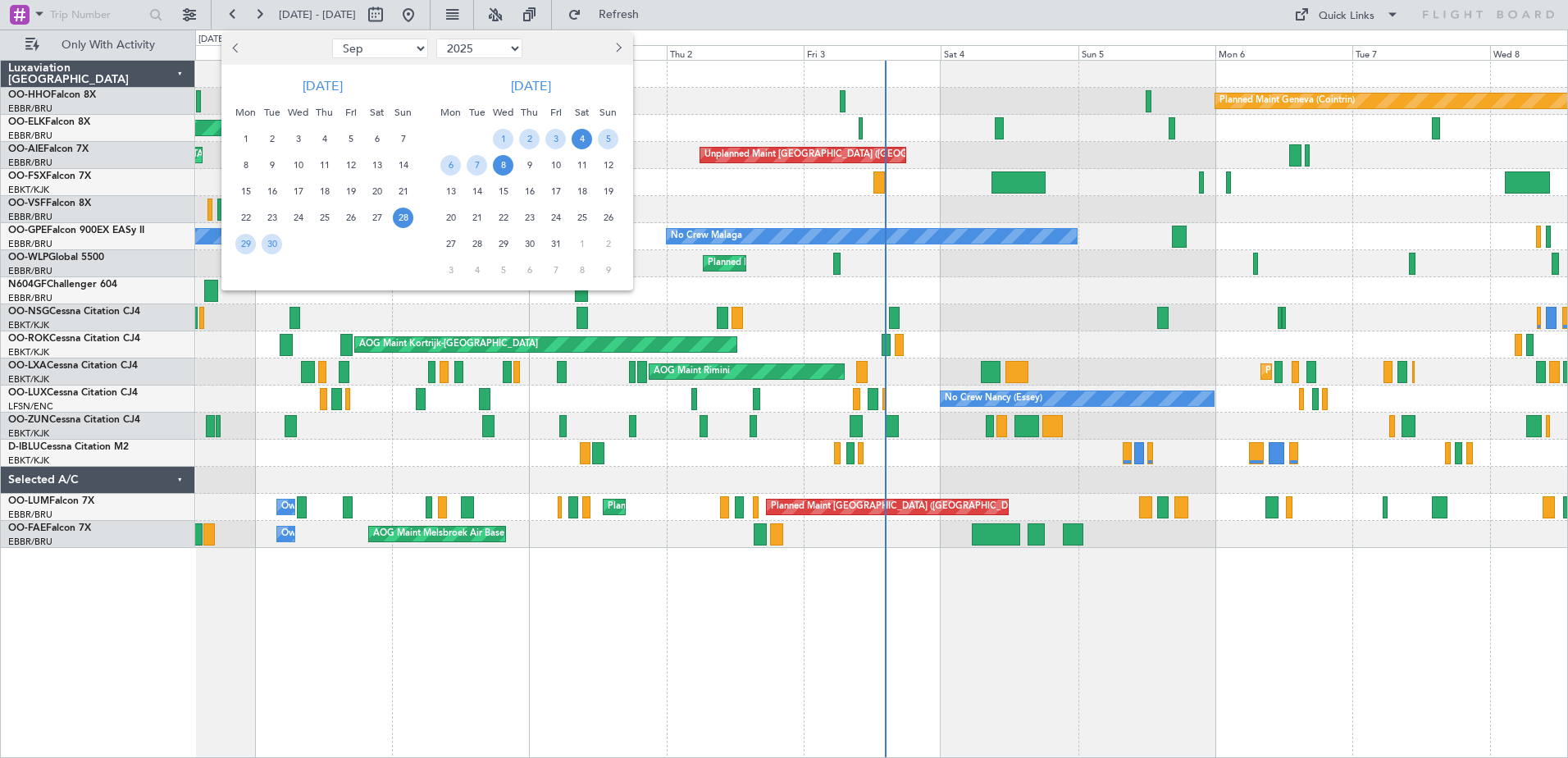
click at [573, 137] on span "4" at bounding box center [582, 139] width 21 height 21
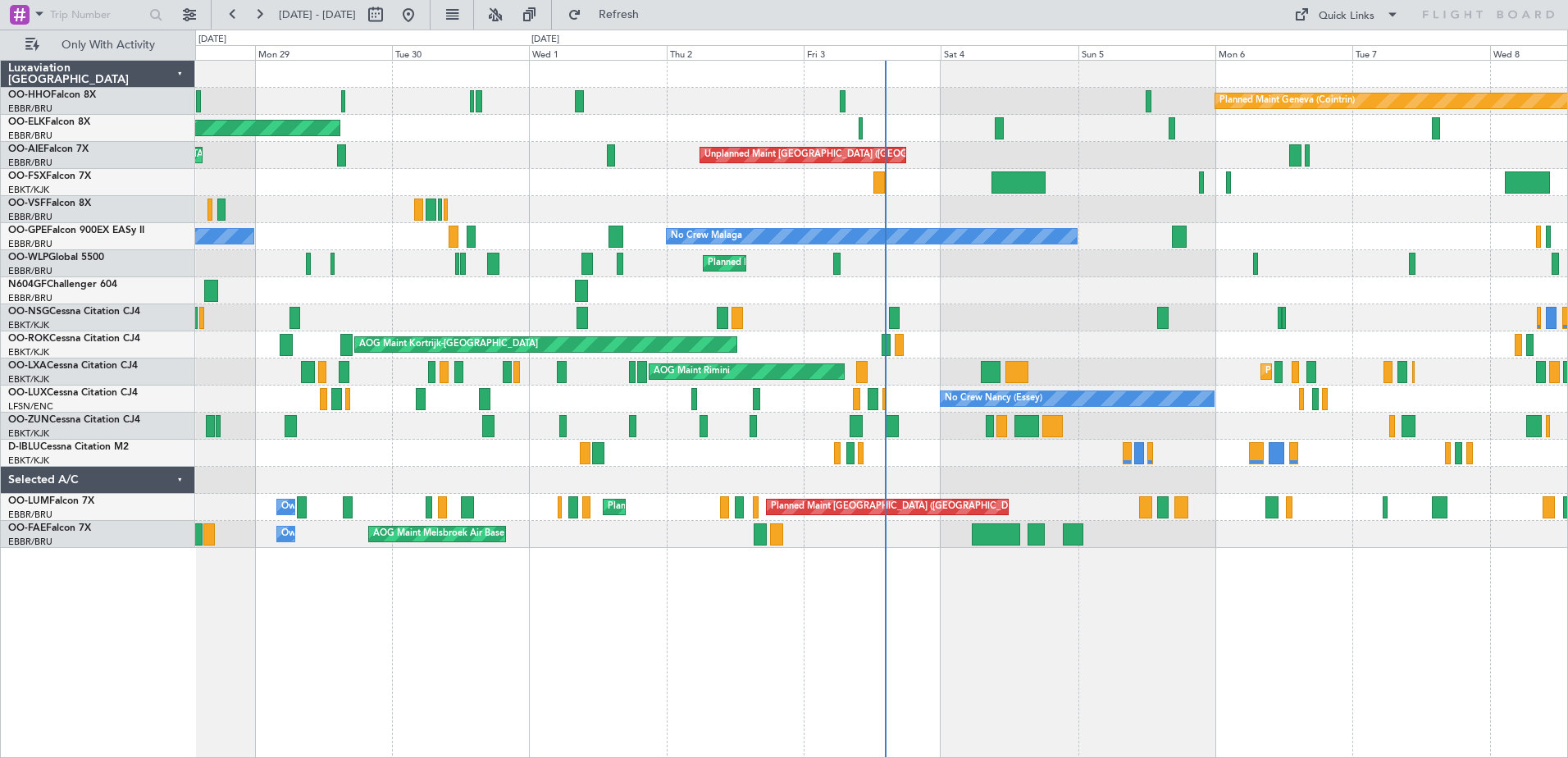
select select "10"
